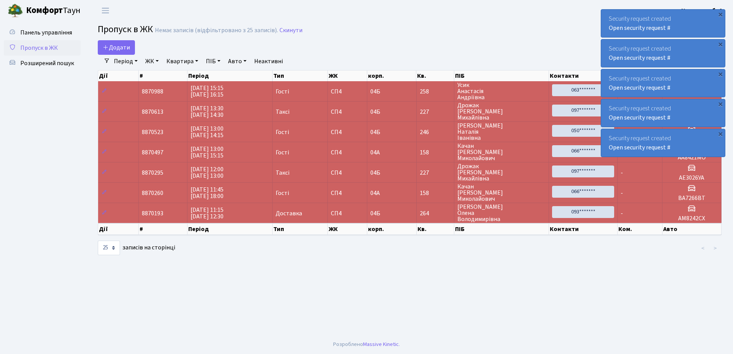
select select "25"
click at [721, 13] on div "×" at bounding box center [721, 14] width 8 height 8
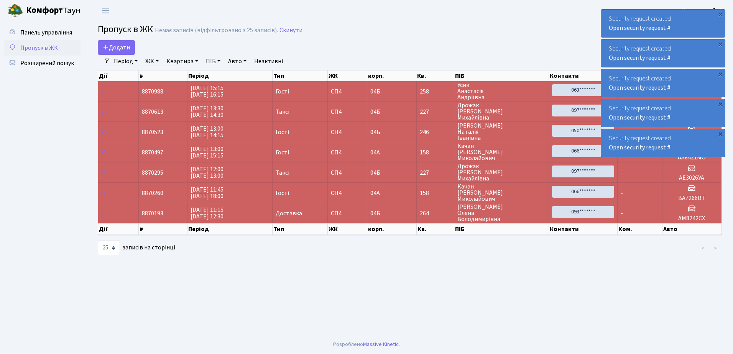
click at [721, 13] on div "×" at bounding box center [721, 14] width 8 height 8
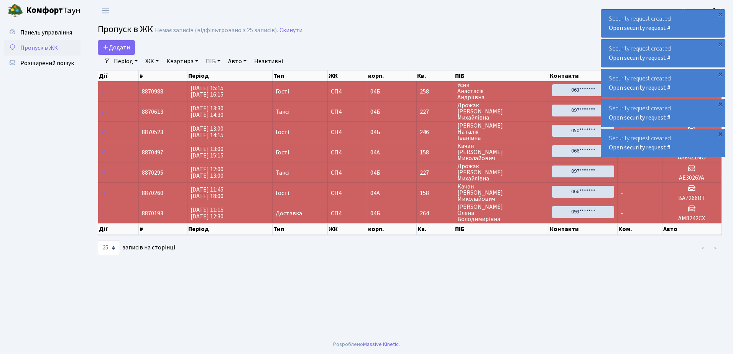
click at [721, 13] on div "×" at bounding box center [721, 14] width 8 height 8
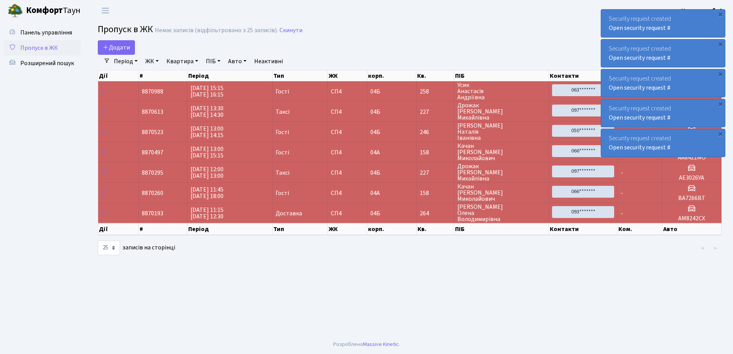
click at [721, 13] on div "×" at bounding box center [721, 14] width 8 height 8
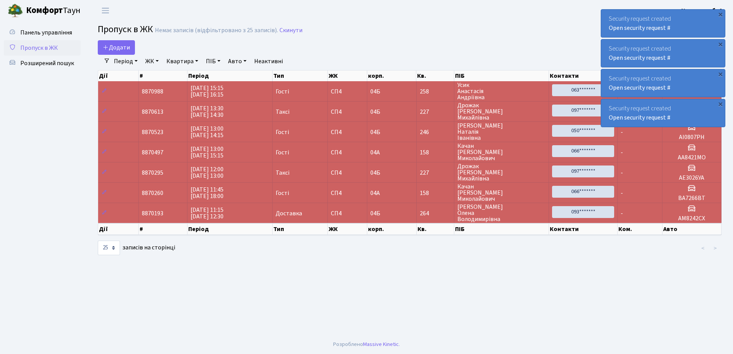
click at [721, 13] on div "×" at bounding box center [721, 14] width 8 height 8
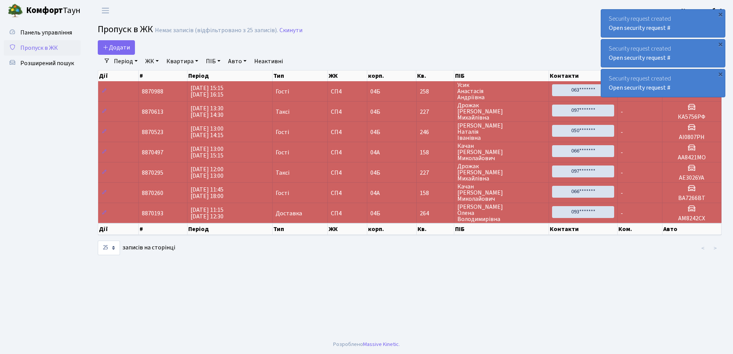
click at [721, 13] on div "×" at bounding box center [721, 14] width 8 height 8
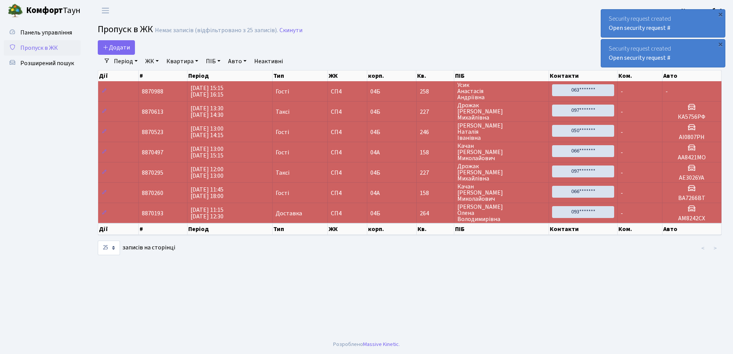
click at [721, 13] on div "×" at bounding box center [721, 14] width 8 height 8
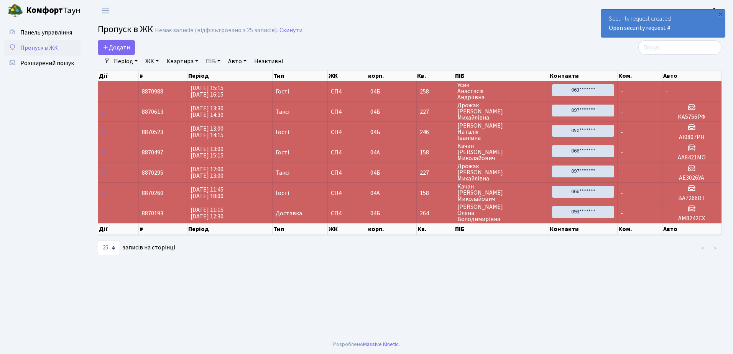
click at [721, 13] on div "×" at bounding box center [721, 14] width 8 height 8
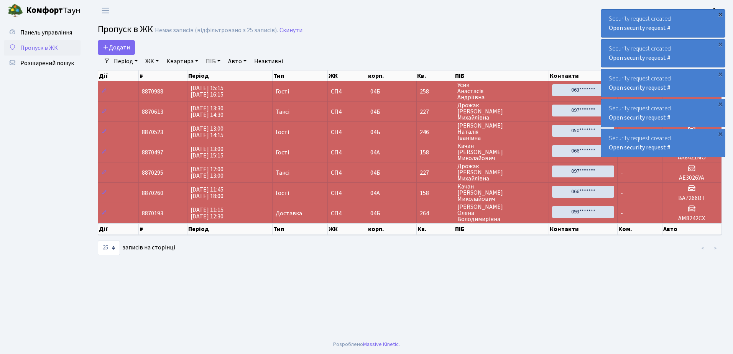
click at [720, 13] on div "×" at bounding box center [721, 14] width 8 height 8
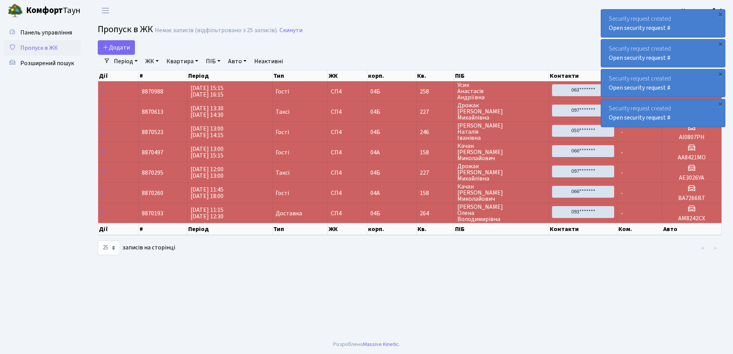
click at [720, 13] on div "×" at bounding box center [721, 14] width 8 height 8
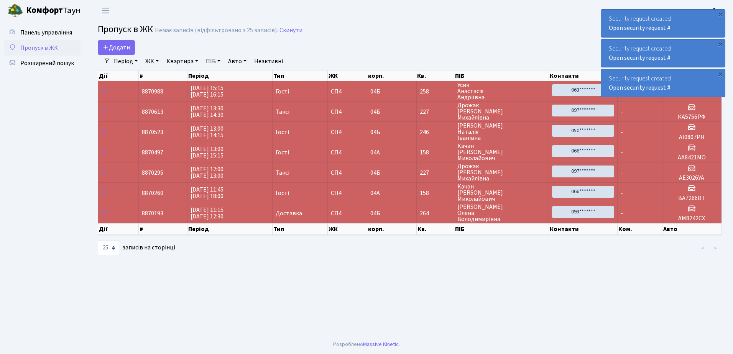
click at [720, 13] on div "×" at bounding box center [721, 14] width 8 height 8
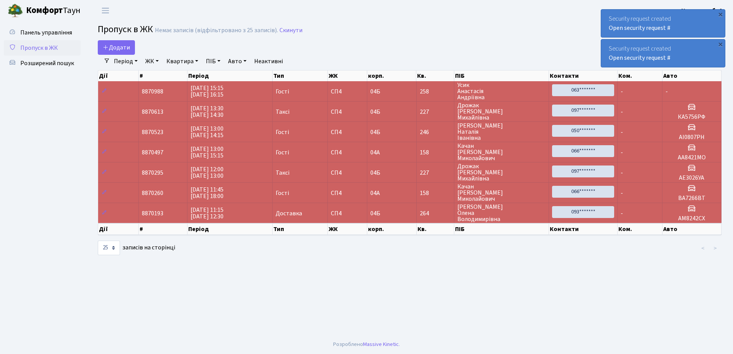
click at [720, 13] on div "×" at bounding box center [721, 14] width 8 height 8
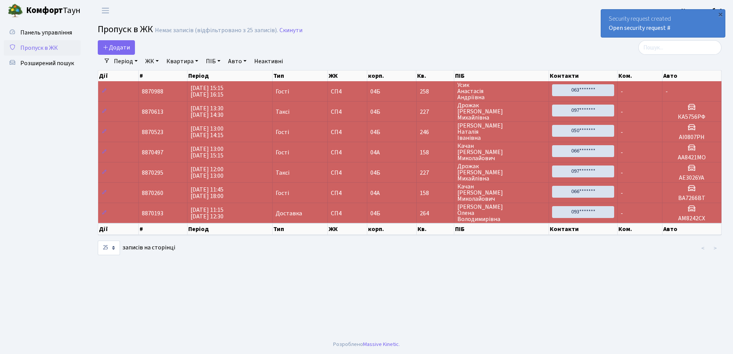
click at [720, 13] on div "×" at bounding box center [721, 14] width 8 height 8
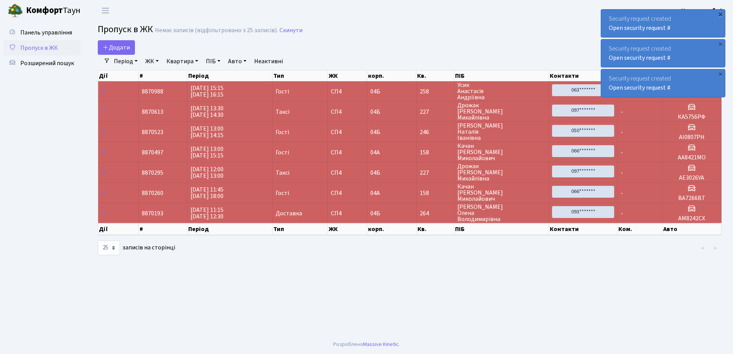
click at [720, 13] on div "×" at bounding box center [721, 14] width 8 height 8
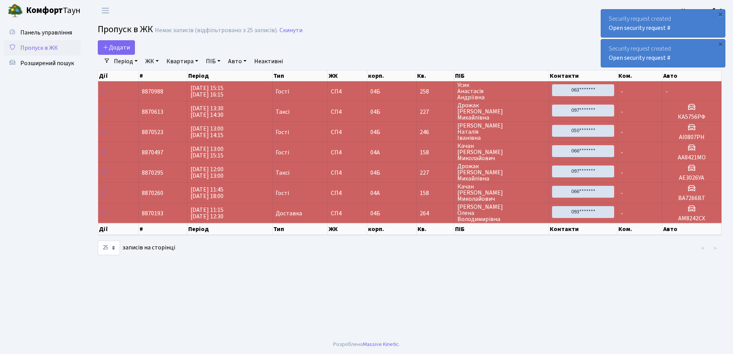
click at [720, 13] on div "×" at bounding box center [721, 14] width 8 height 8
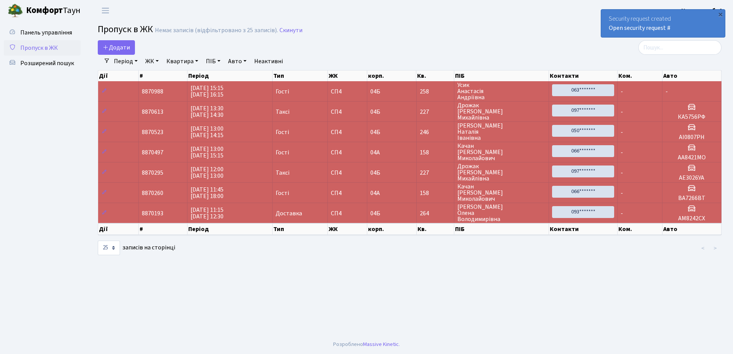
click at [720, 13] on div "×" at bounding box center [721, 14] width 8 height 8
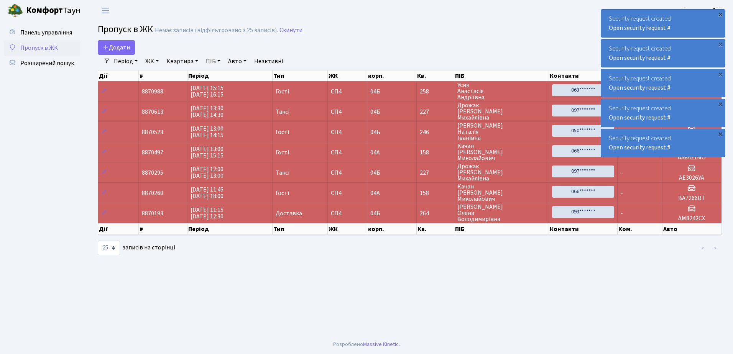
click at [721, 13] on div "×" at bounding box center [721, 14] width 8 height 8
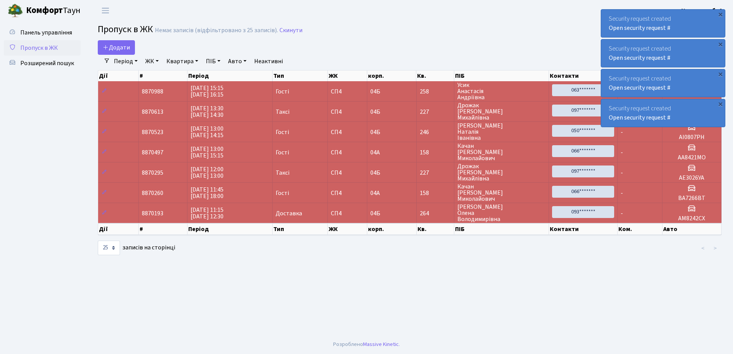
click at [721, 13] on div "×" at bounding box center [721, 14] width 8 height 8
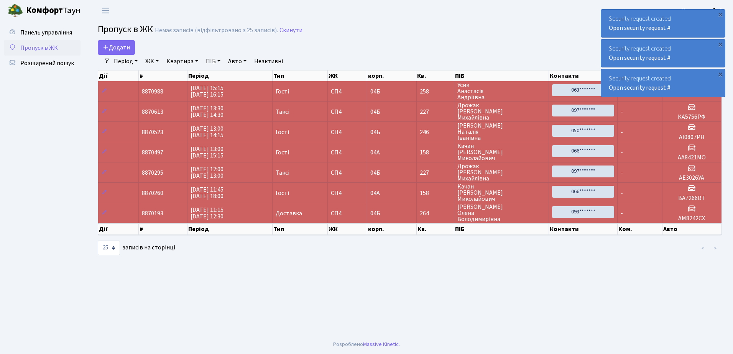
click at [721, 13] on div "×" at bounding box center [721, 14] width 8 height 8
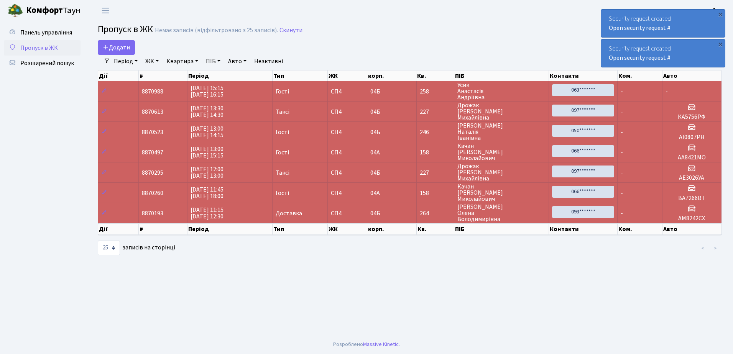
click at [721, 13] on div "×" at bounding box center [721, 14] width 8 height 8
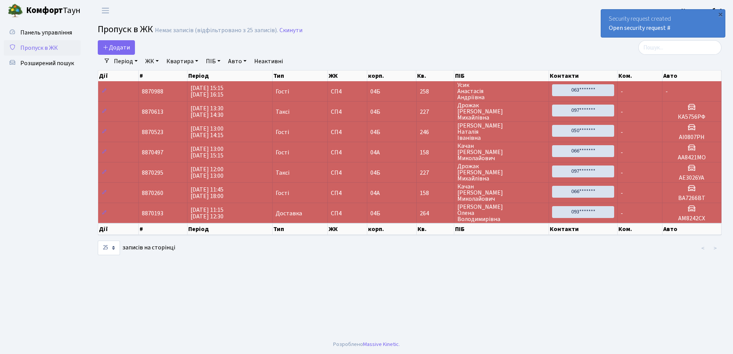
click at [721, 13] on div "×" at bounding box center [721, 14] width 8 height 8
